Goal: Task Accomplishment & Management: Manage account settings

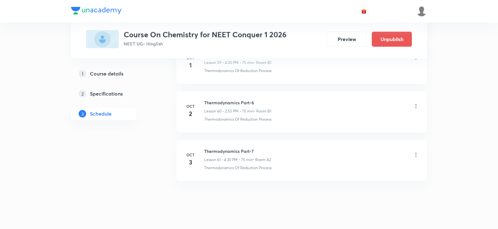
scroll to position [2946, 0]
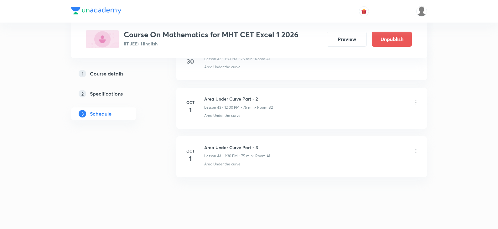
scroll to position [2409, 0]
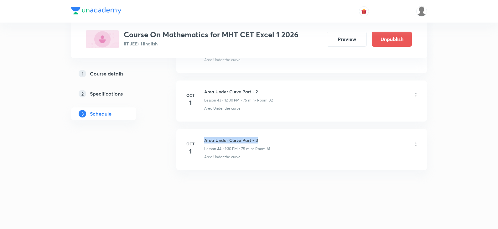
drag, startPoint x: 205, startPoint y: 140, endPoint x: 264, endPoint y: 138, distance: 58.9
click at [264, 138] on h6 "Area Under Curve Part - 3" at bounding box center [237, 140] width 66 height 7
copy h6 "Area Under Curve Part - 3"
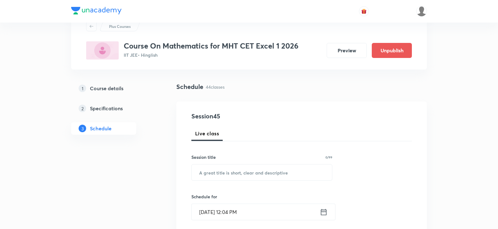
scroll to position [18, 0]
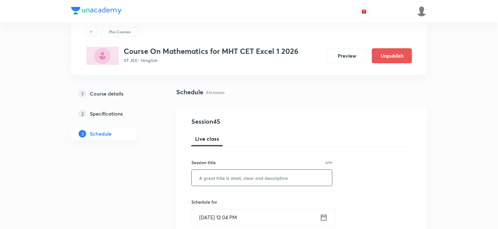
click at [215, 182] on input "text" at bounding box center [262, 178] width 140 height 16
paste input "Area Under Curve Part - 3"
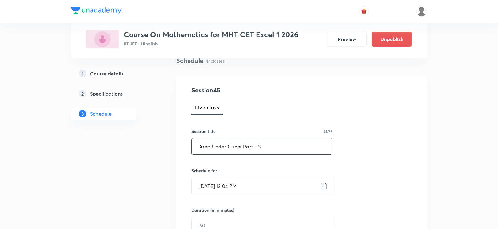
scroll to position [81, 0]
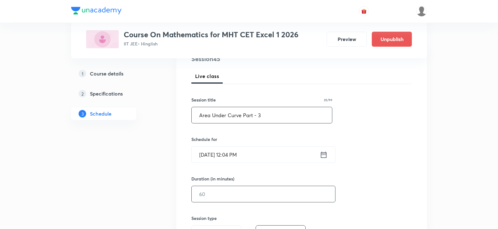
type input "Area Under Curve Part - 3"
click at [209, 194] on input "text" at bounding box center [263, 194] width 143 height 16
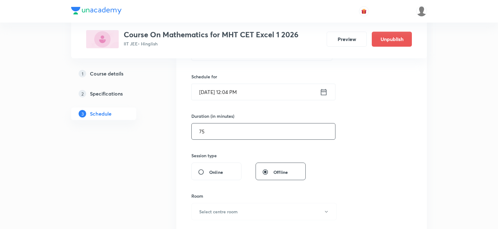
scroll to position [112, 0]
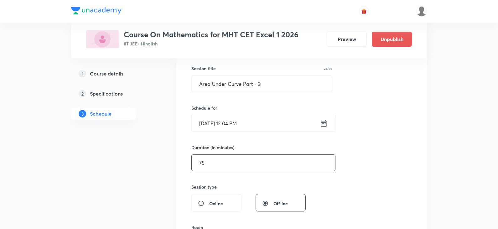
type input "75"
click at [205, 124] on input "Oct 1, 2025, 12:04 PM" at bounding box center [256, 123] width 128 height 16
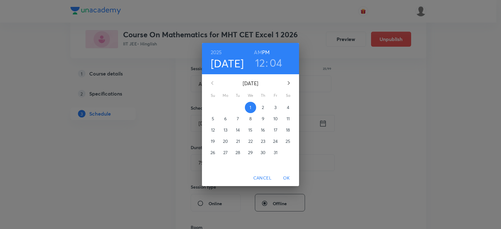
click at [262, 65] on h3 "12" at bounding box center [260, 62] width 10 height 13
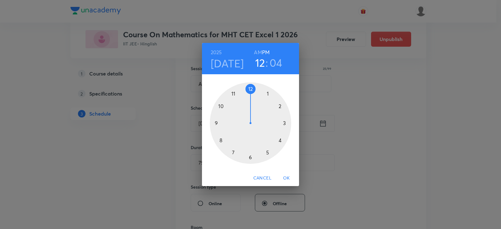
click at [252, 89] on div at bounding box center [250, 122] width 81 height 81
click at [271, 93] on div at bounding box center [250, 122] width 81 height 81
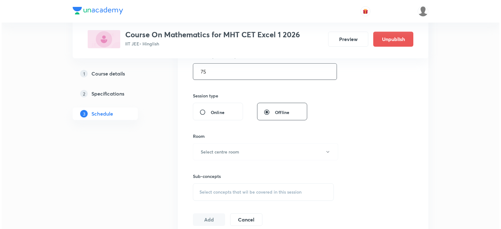
scroll to position [238, 0]
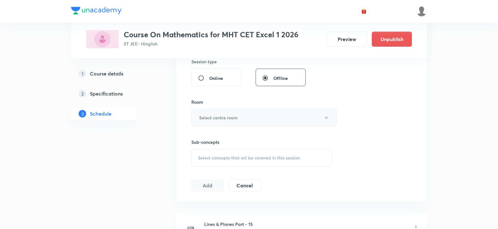
click at [221, 117] on h6 "Select centre room" at bounding box center [218, 117] width 39 height 7
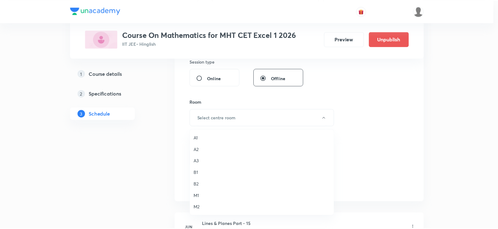
scroll to position [0, 0]
click at [200, 183] on span "B2" at bounding box center [263, 184] width 137 height 7
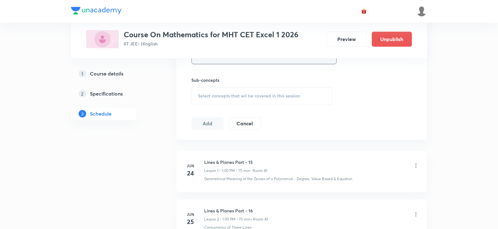
scroll to position [300, 0]
click at [225, 93] on span "Select concepts that wil be covered in this session" at bounding box center [249, 95] width 102 height 5
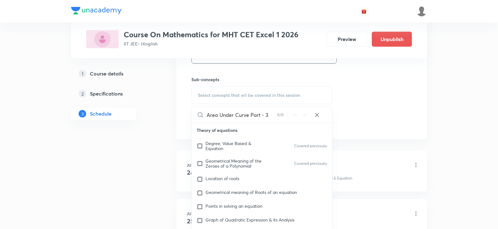
drag, startPoint x: 250, startPoint y: 116, endPoint x: 304, endPoint y: 116, distance: 54.5
click at [304, 116] on div "Area Under Curve Part - 3 0 / 0 ​" at bounding box center [262, 115] width 140 height 16
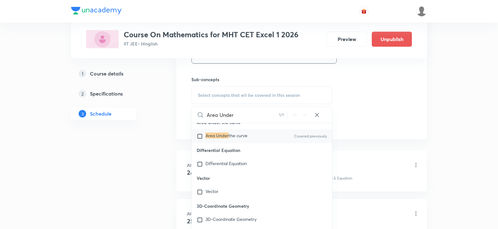
scroll to position [14650, 0]
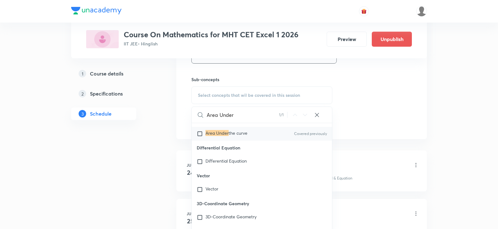
type input "Area Under"
click at [199, 137] on input "checkbox" at bounding box center [201, 134] width 9 height 6
checkbox input "true"
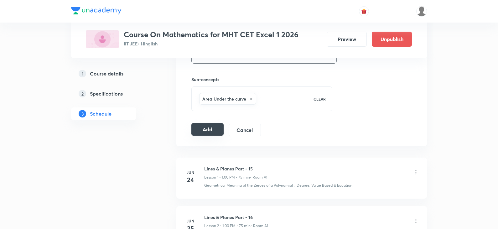
click at [204, 131] on button "Add" at bounding box center [207, 129] width 32 height 13
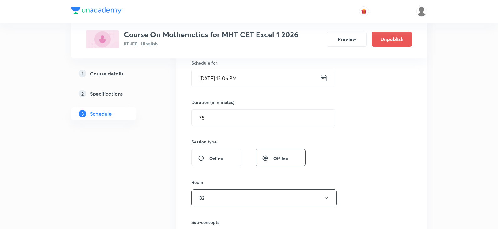
scroll to position [81, 0]
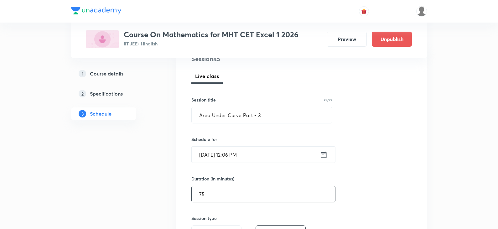
click at [220, 191] on input "75" at bounding box center [263, 194] width 143 height 16
type input "7"
click at [233, 156] on input "Oct 1, 2025, 12:06 PM" at bounding box center [256, 155] width 128 height 16
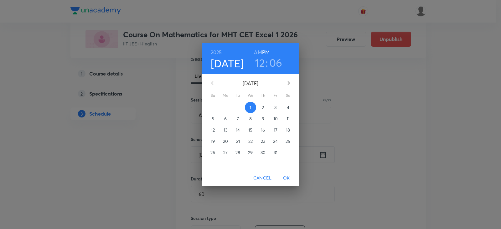
click at [262, 64] on h3 "12" at bounding box center [260, 62] width 10 height 13
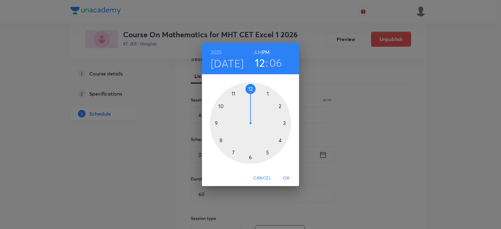
click at [280, 105] on div at bounding box center [250, 122] width 81 height 81
drag, startPoint x: 273, startPoint y: 93, endPoint x: 275, endPoint y: 99, distance: 6.3
click at [275, 99] on div at bounding box center [250, 122] width 81 height 81
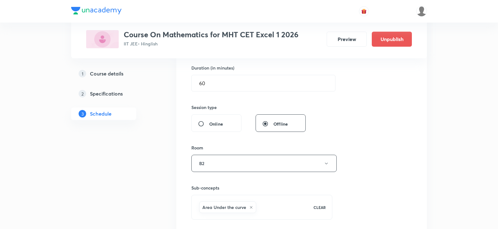
scroll to position [269, 0]
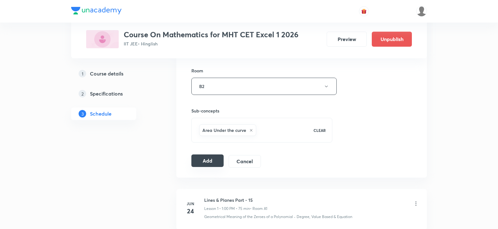
click at [208, 160] on button "Add" at bounding box center [207, 160] width 32 height 13
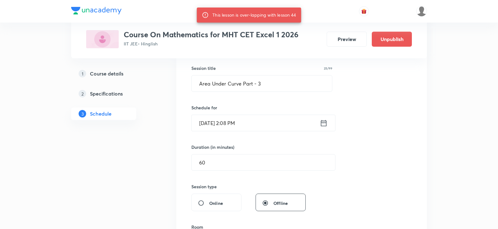
scroll to position [112, 0]
click at [230, 125] on input "Oct 1, 2025, 2:08 PM" at bounding box center [256, 123] width 128 height 16
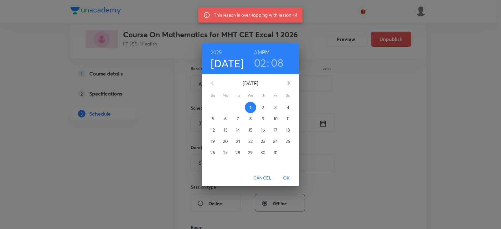
click at [265, 64] on h3 "02" at bounding box center [260, 62] width 13 height 13
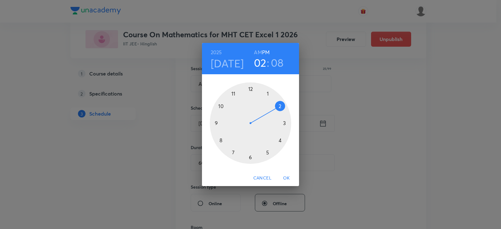
click at [250, 90] on div at bounding box center [250, 122] width 81 height 81
drag, startPoint x: 271, startPoint y: 97, endPoint x: 281, endPoint y: 117, distance: 22.4
click at [281, 117] on div at bounding box center [250, 122] width 81 height 81
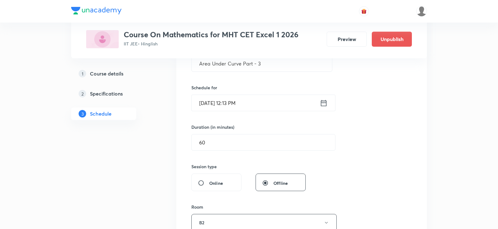
scroll to position [144, 0]
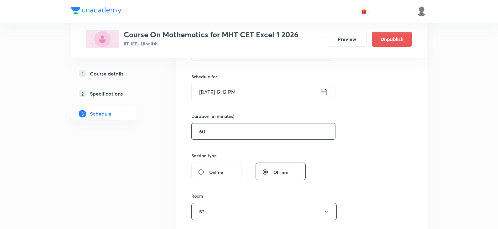
click at [213, 128] on input "60" at bounding box center [263, 131] width 143 height 16
type input "6"
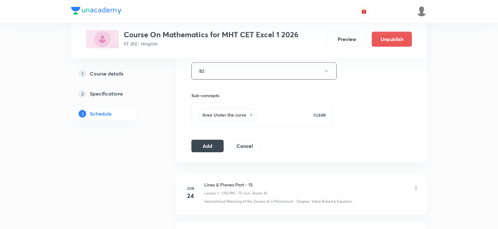
scroll to position [332, 0]
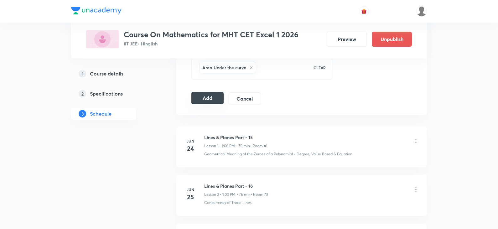
click at [214, 98] on button "Add" at bounding box center [207, 98] width 32 height 13
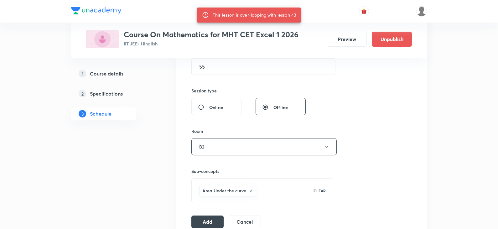
scroll to position [144, 0]
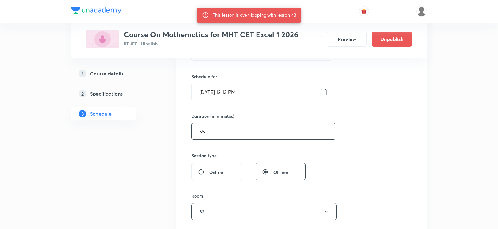
click at [217, 133] on input "55" at bounding box center [263, 131] width 143 height 16
type input "5"
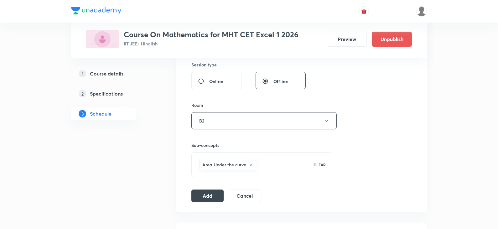
scroll to position [238, 0]
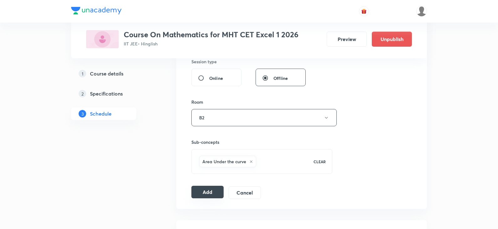
click at [204, 193] on button "Add" at bounding box center [207, 192] width 32 height 13
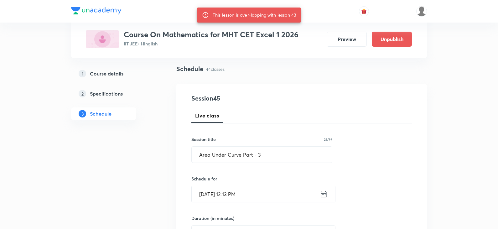
scroll to position [94, 0]
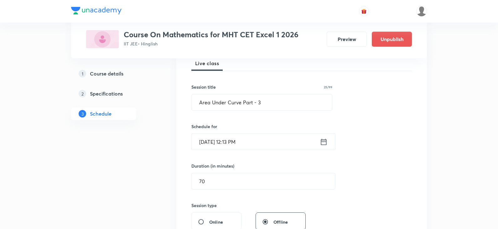
click at [227, 144] on input "Oct 1, 2025, 12:13 PM" at bounding box center [256, 142] width 128 height 16
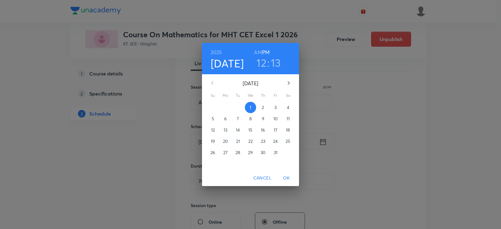
click at [263, 62] on h3 "12" at bounding box center [261, 62] width 10 height 13
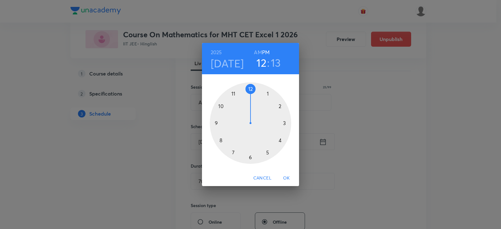
click at [249, 90] on div at bounding box center [250, 122] width 81 height 81
click at [285, 122] on div at bounding box center [250, 122] width 81 height 81
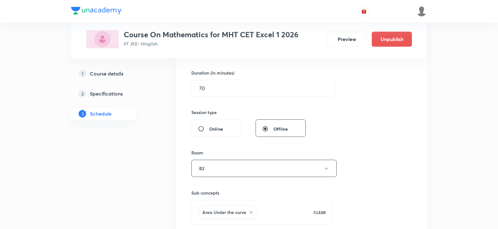
scroll to position [157, 0]
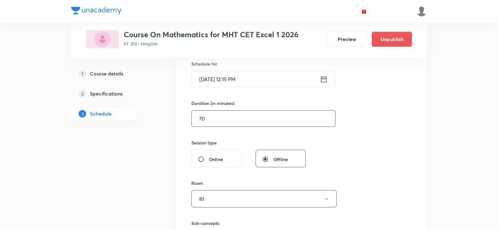
click at [207, 121] on input "70" at bounding box center [263, 119] width 143 height 16
type input "7"
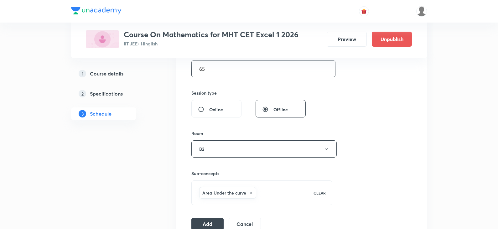
scroll to position [251, 0]
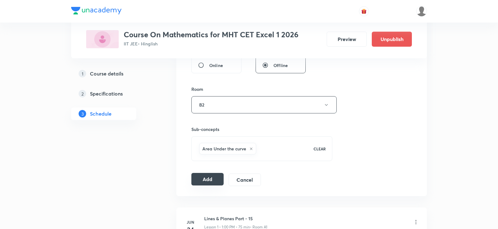
click at [209, 178] on button "Add" at bounding box center [207, 179] width 32 height 13
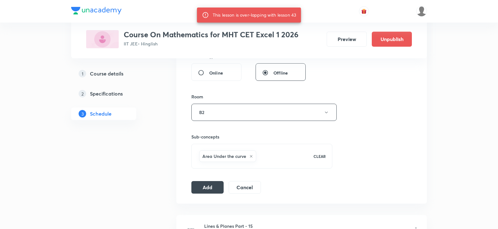
scroll to position [188, 0]
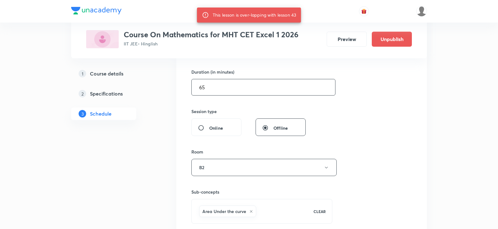
click at [206, 87] on input "65" at bounding box center [263, 87] width 143 height 16
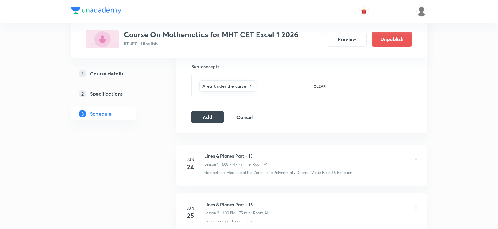
scroll to position [282, 0]
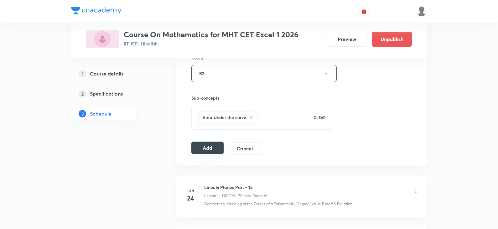
type input "60"
click at [210, 151] on button "Add" at bounding box center [207, 148] width 32 height 13
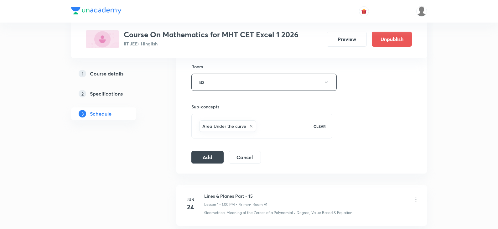
scroll to position [318, 0]
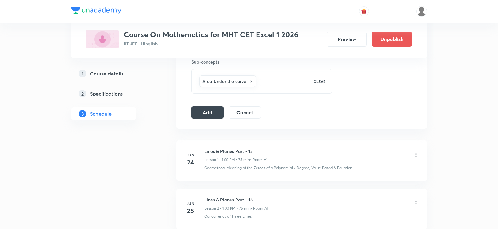
click at [247, 113] on button "Cancel" at bounding box center [245, 112] width 32 height 13
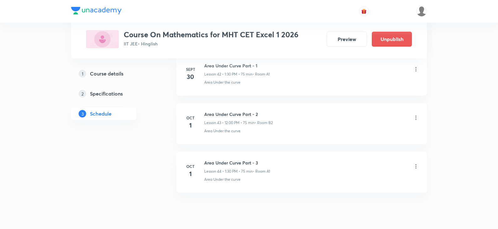
scroll to position [2121, 0]
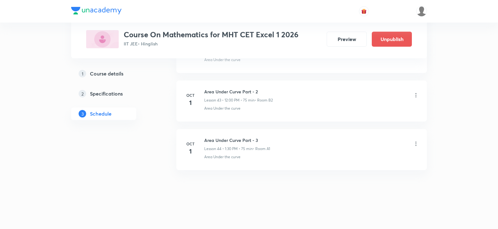
click at [416, 146] on icon at bounding box center [416, 144] width 1 height 4
click at [287, 183] on div at bounding box center [250, 114] width 501 height 229
